Goal: Transaction & Acquisition: Purchase product/service

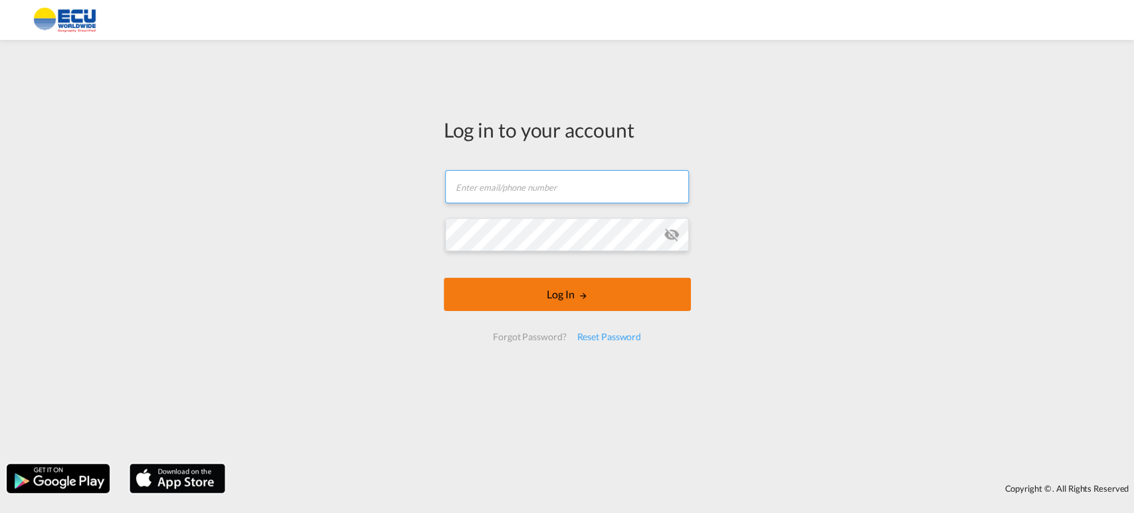
type input "[EMAIL_ADDRESS][DOMAIN_NAME]"
click at [596, 300] on button "Log In" at bounding box center [567, 294] width 247 height 33
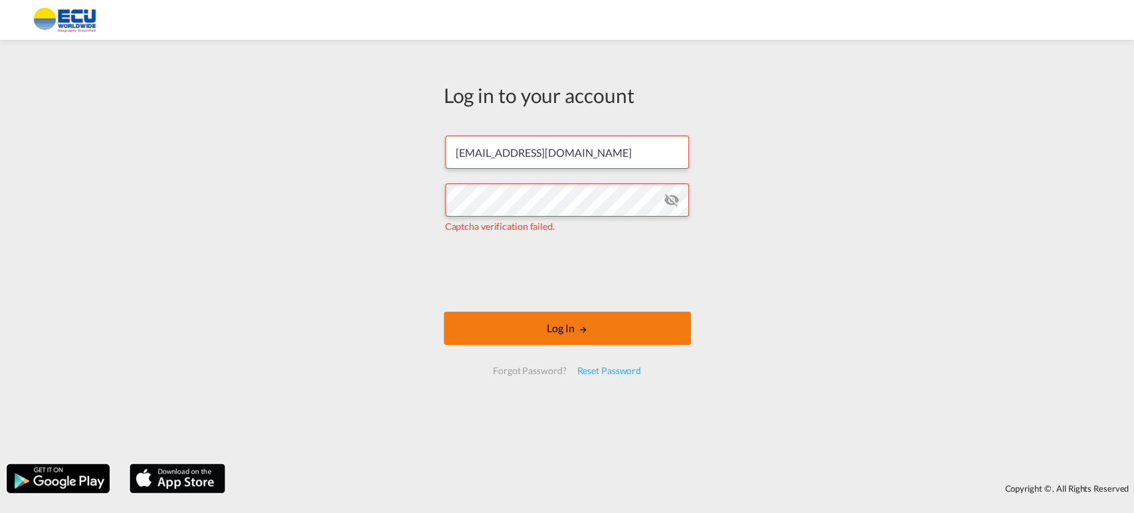
click at [533, 327] on button "Log In" at bounding box center [567, 328] width 247 height 33
click at [601, 328] on button "Log In" at bounding box center [567, 328] width 247 height 33
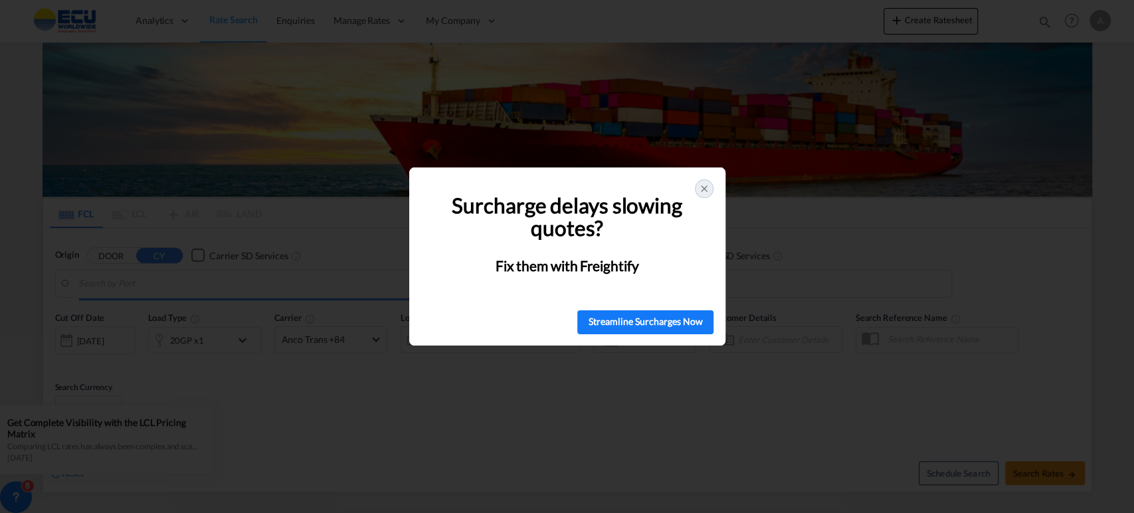
type input "[GEOGRAPHIC_DATA], [GEOGRAPHIC_DATA]"
type input "San Antonio, CLSAI"
click at [707, 183] on icon at bounding box center [704, 188] width 11 height 11
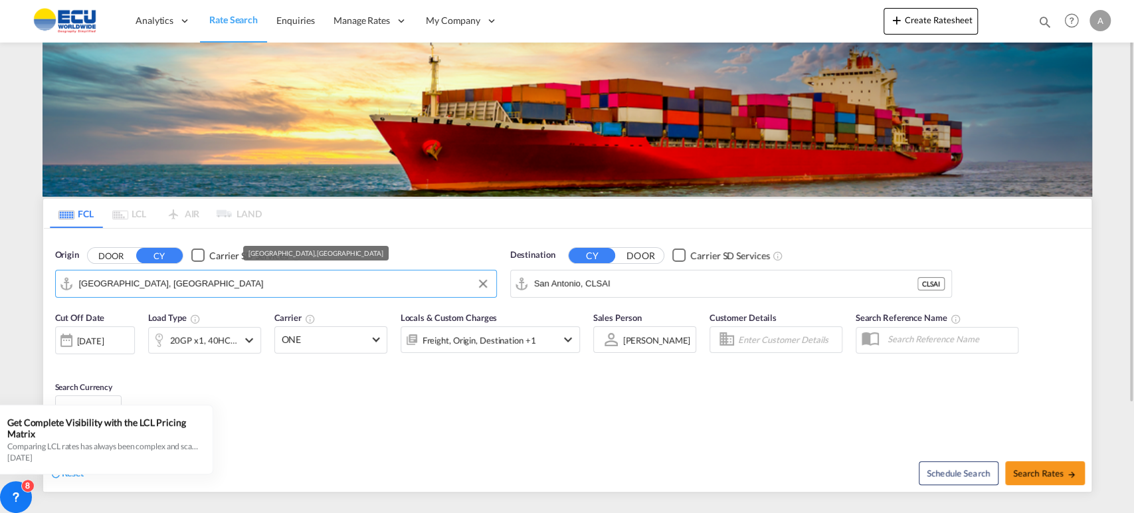
click at [336, 283] on input "[GEOGRAPHIC_DATA], [GEOGRAPHIC_DATA]" at bounding box center [284, 284] width 411 height 20
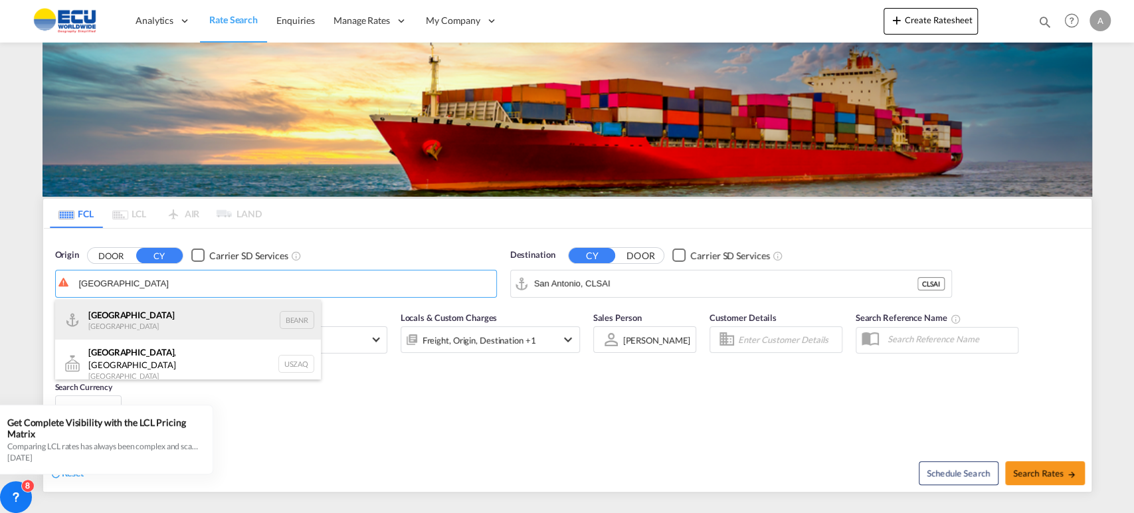
click at [203, 322] on div "Antwerp [GEOGRAPHIC_DATA] BEANR" at bounding box center [188, 320] width 266 height 40
type input "[GEOGRAPHIC_DATA], BEANR"
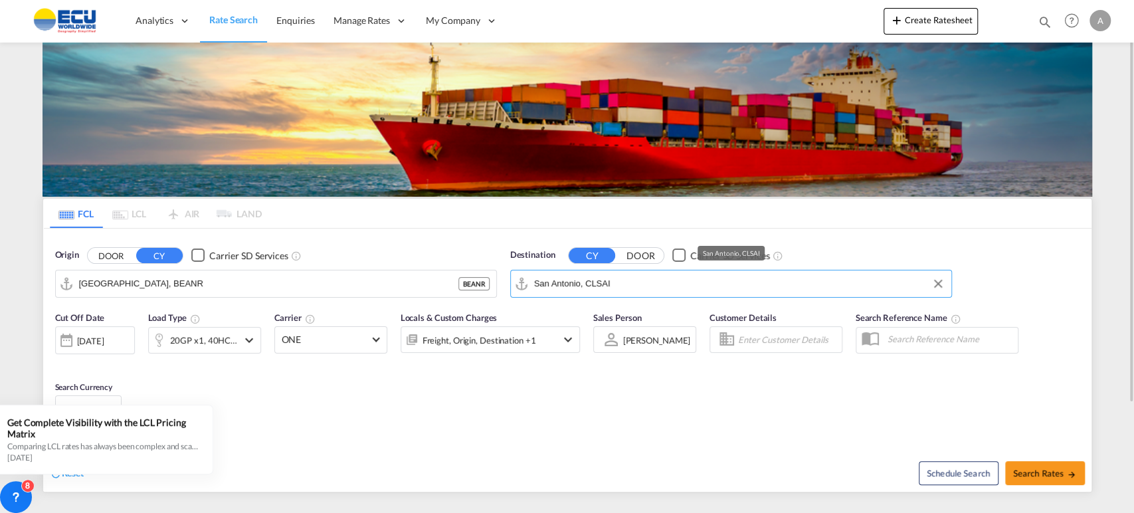
click at [685, 290] on input "San Antonio, CLSAI" at bounding box center [739, 284] width 411 height 20
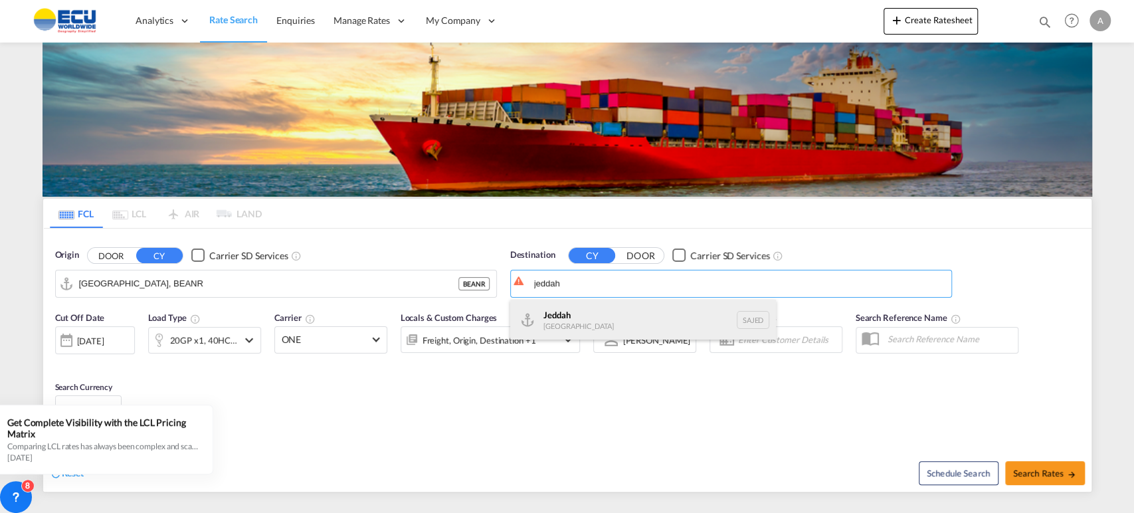
click at [613, 322] on div "Jeddah [GEOGRAPHIC_DATA] SAJED" at bounding box center [643, 320] width 266 height 40
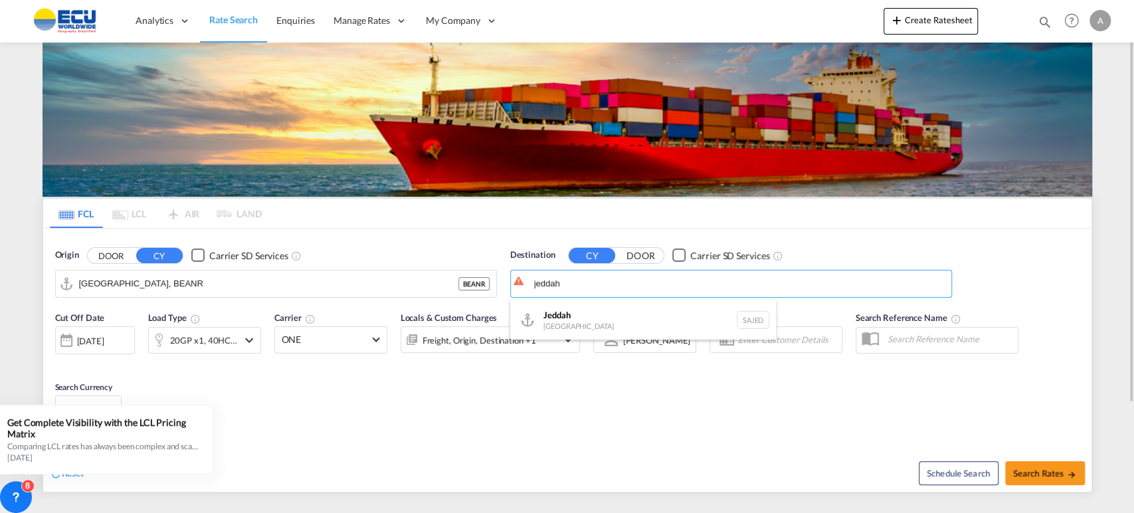
type input "Jeddah, SAJED"
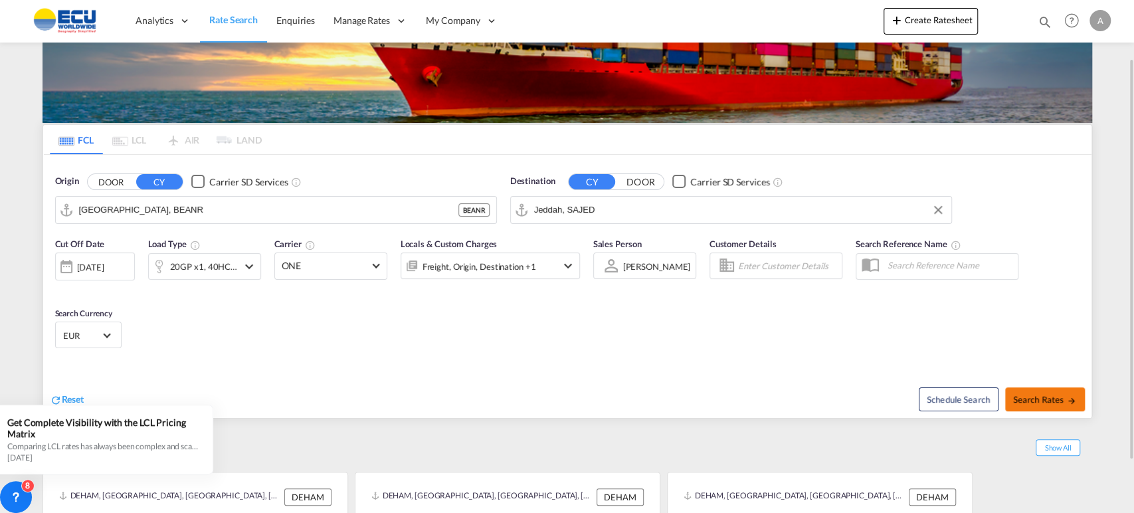
click at [1053, 401] on span "Search Rates" at bounding box center [1045, 399] width 64 height 11
type input "BEANR to SAJED / [DATE]"
